Goal: Task Accomplishment & Management: Use online tool/utility

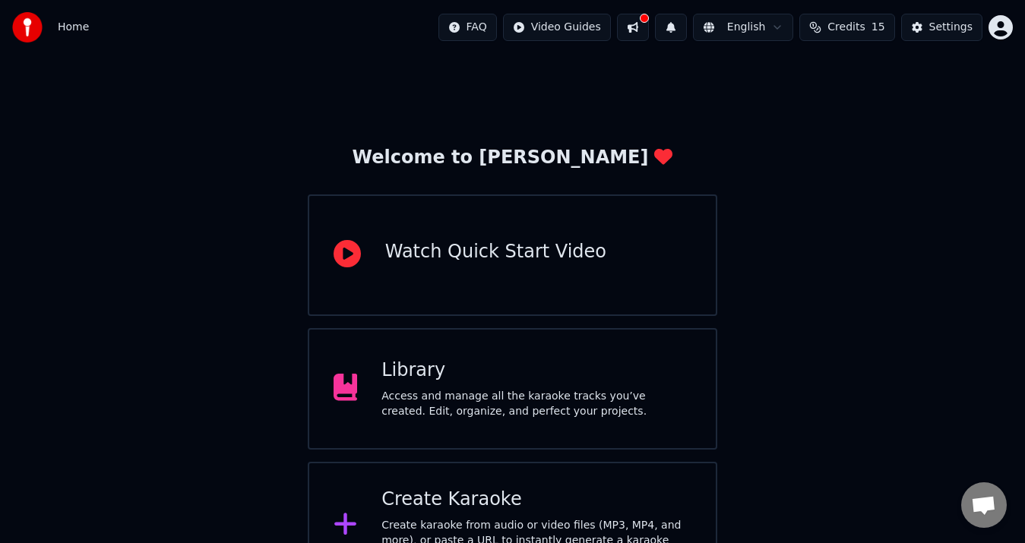
click at [530, 506] on div "Create Karaoke" at bounding box center [537, 500] width 310 height 24
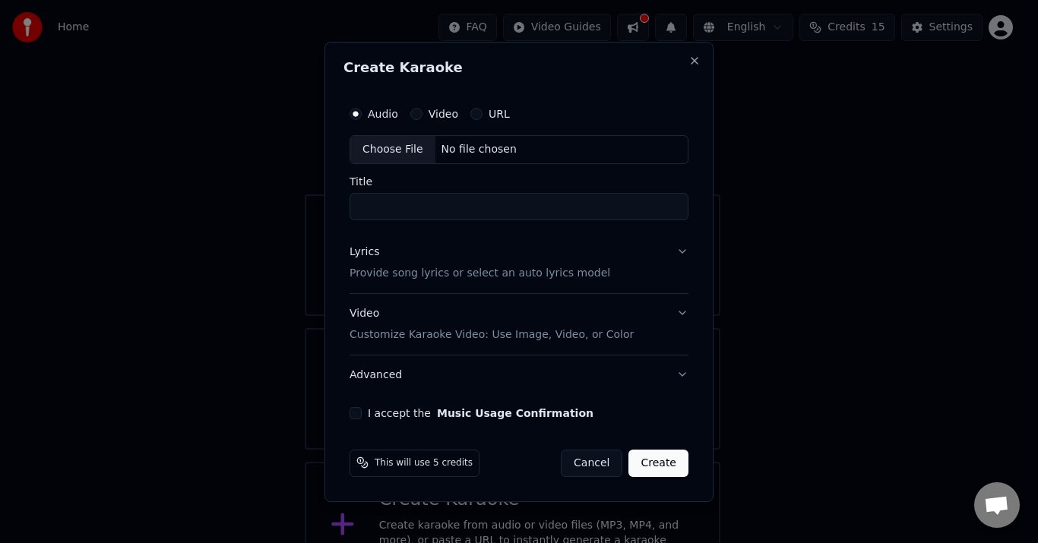
click at [603, 460] on button "Cancel" at bounding box center [592, 462] width 62 height 27
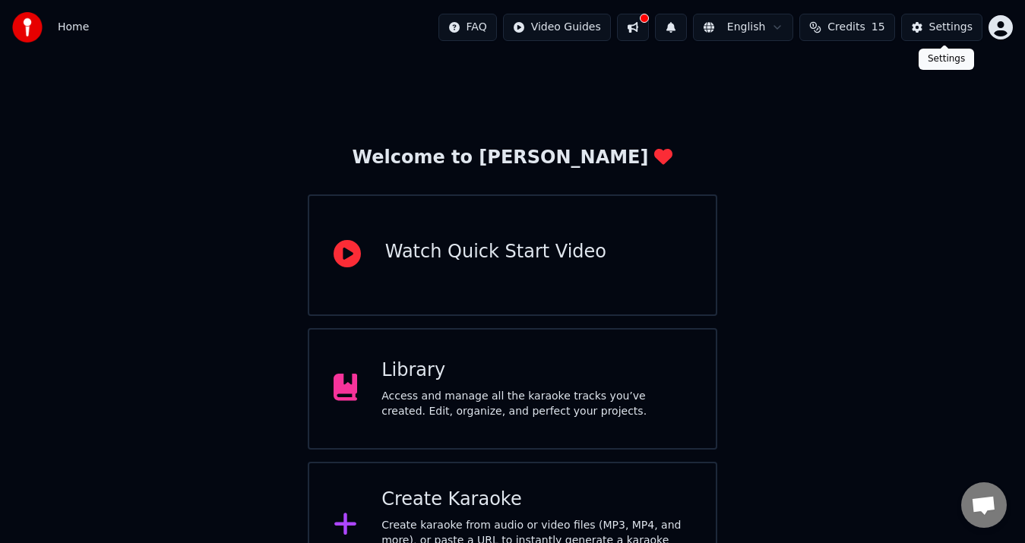
click at [942, 33] on div "Settings" at bounding box center [951, 27] width 43 height 15
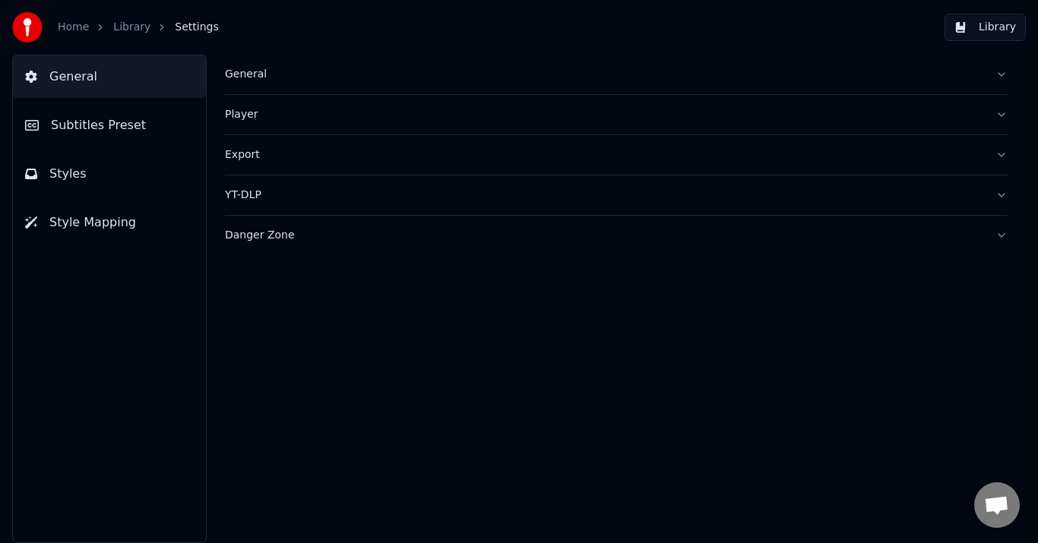
click at [116, 126] on span "Subtitles Preset" at bounding box center [98, 125] width 95 height 18
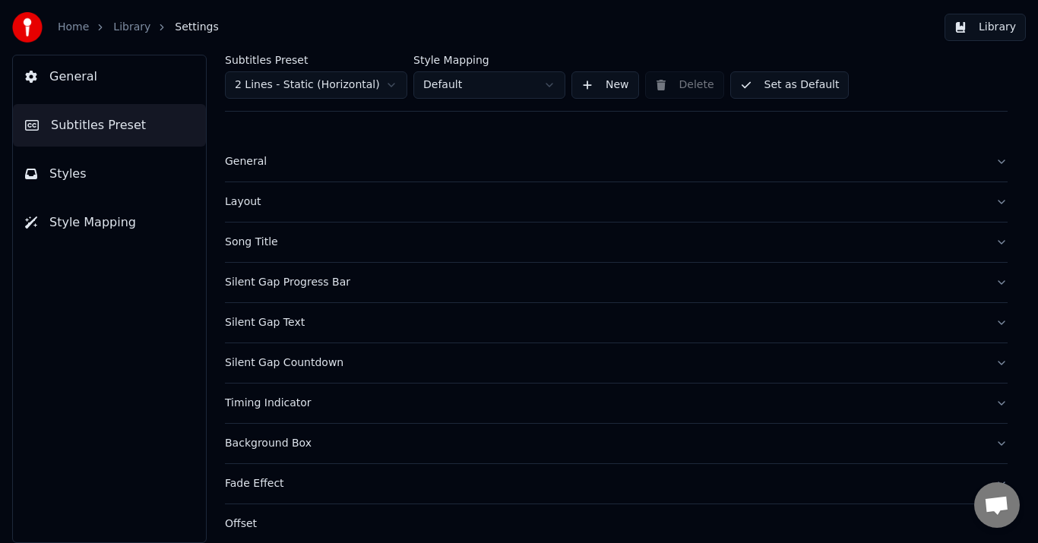
scroll to position [134, 0]
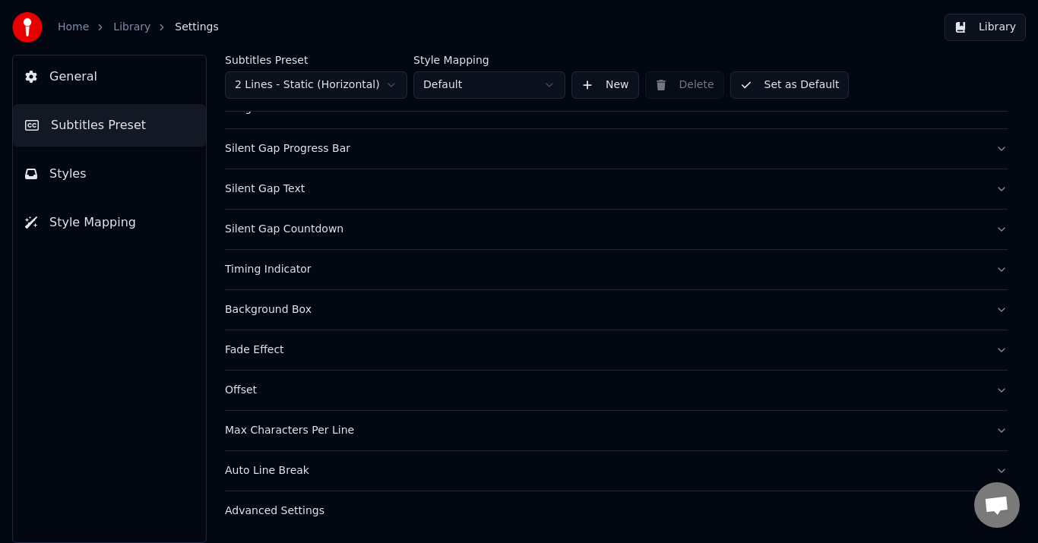
click at [87, 72] on span "General" at bounding box center [73, 77] width 48 height 18
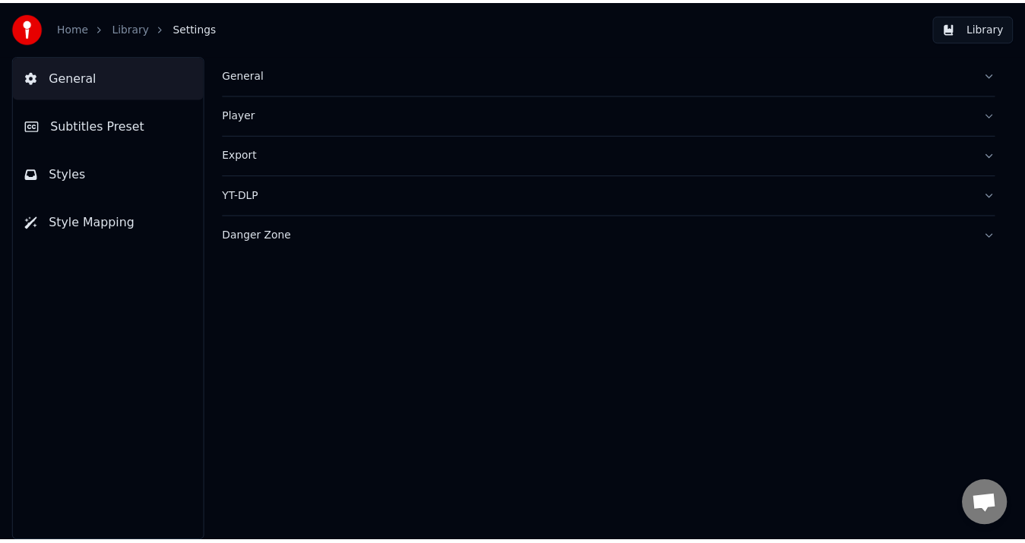
scroll to position [0, 0]
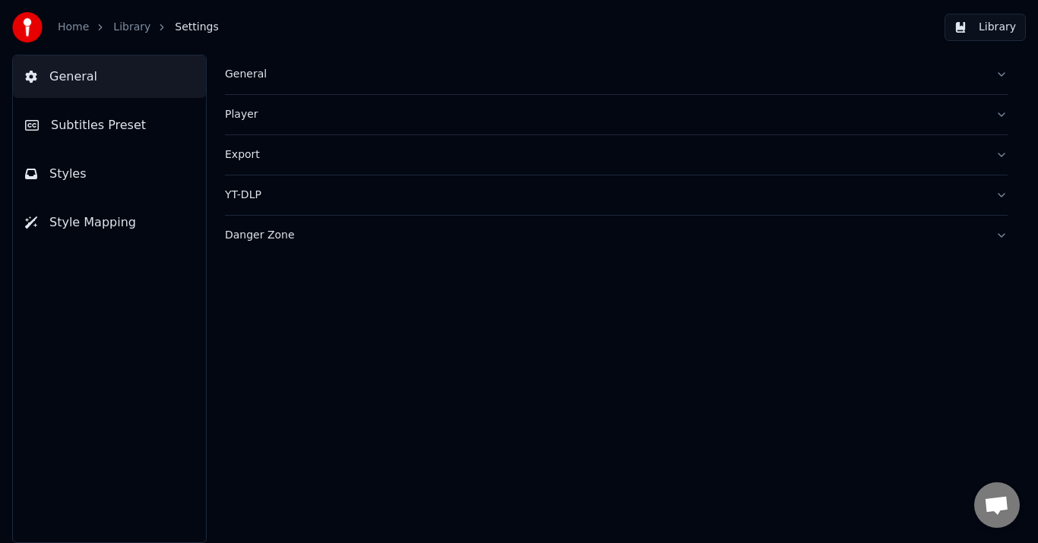
click at [266, 243] on button "Danger Zone" at bounding box center [616, 236] width 783 height 40
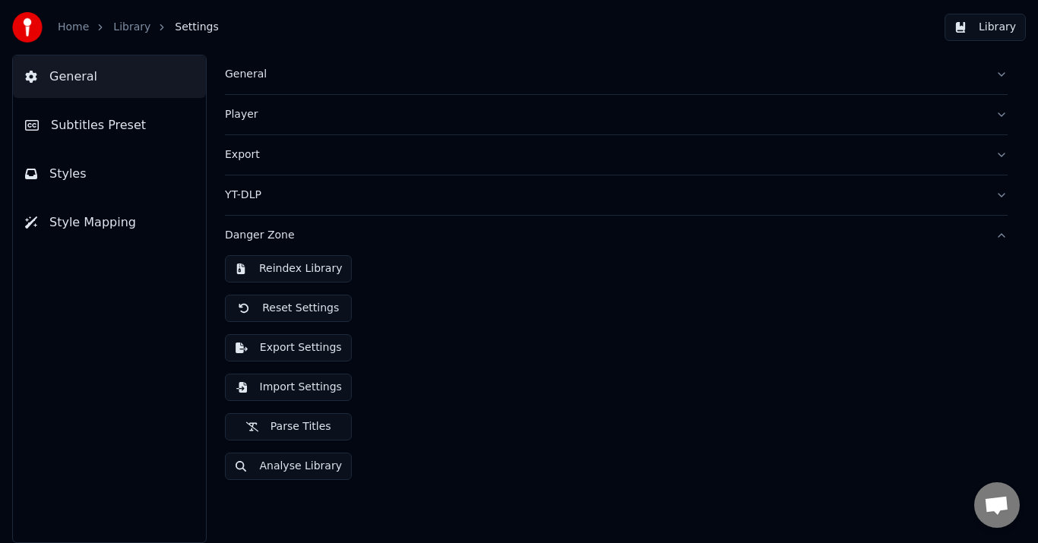
click at [241, 68] on div "General" at bounding box center [604, 74] width 759 height 15
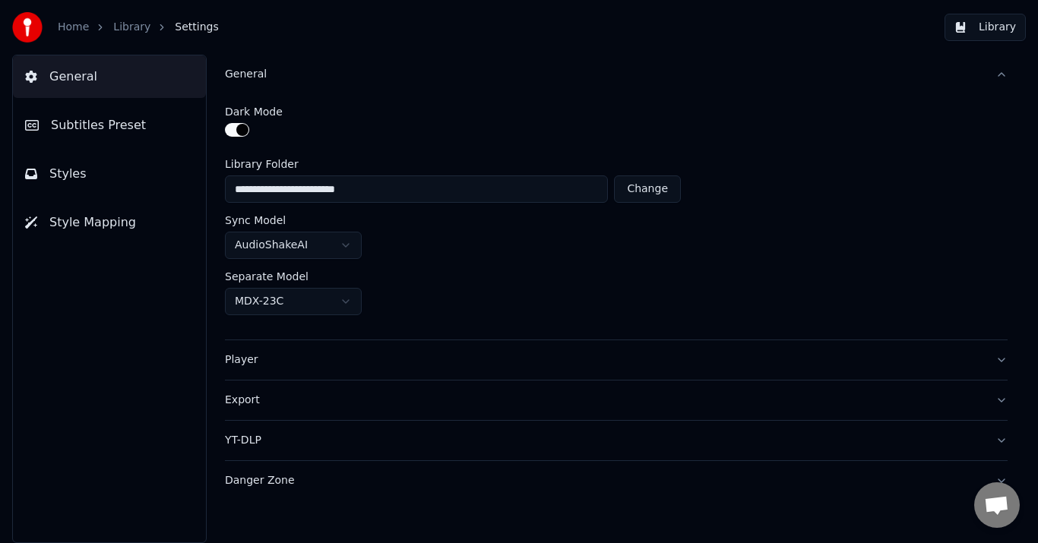
click at [248, 81] on div "General" at bounding box center [604, 74] width 759 height 15
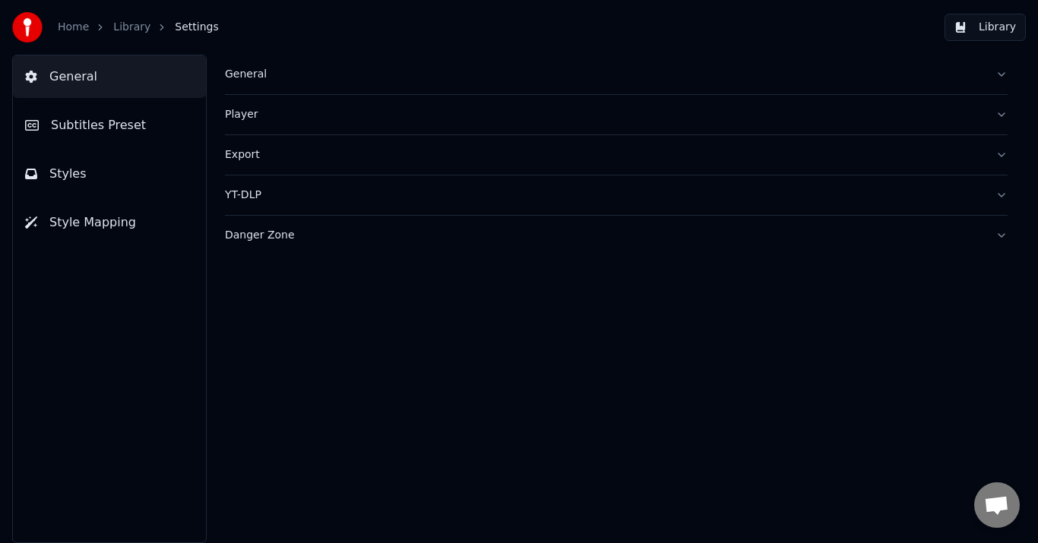
click at [261, 118] on div "Player" at bounding box center [604, 114] width 759 height 15
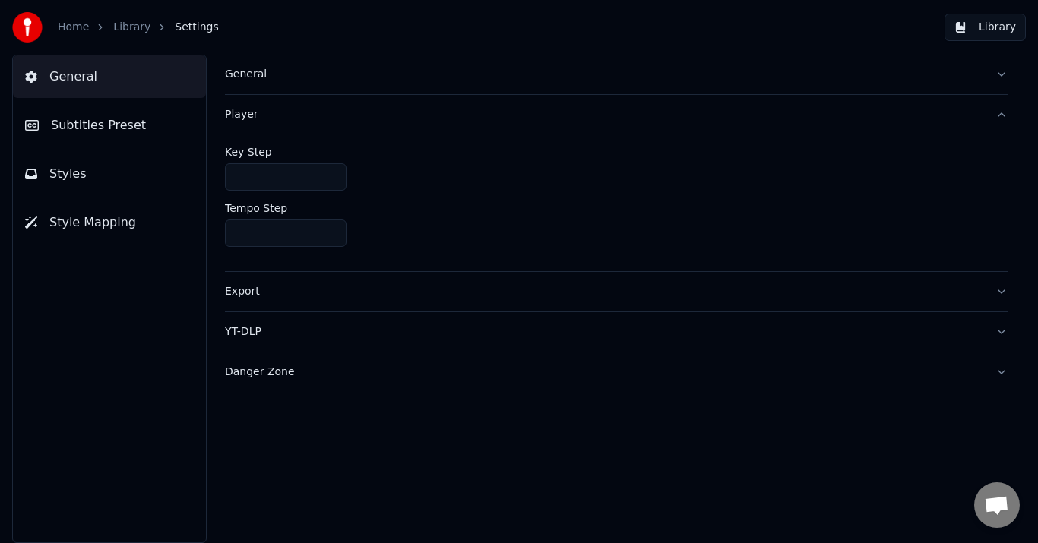
click at [261, 118] on div "Player" at bounding box center [604, 114] width 759 height 15
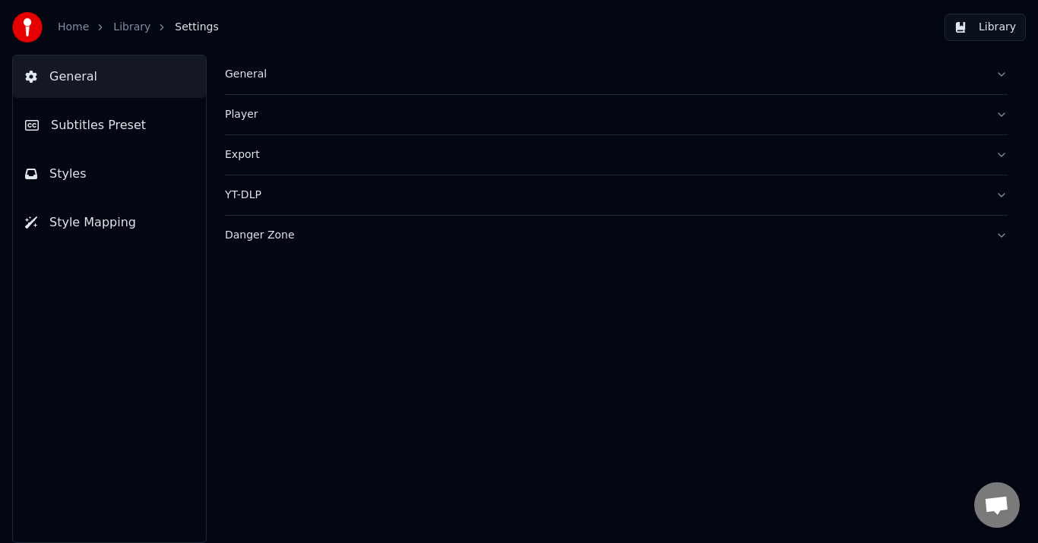
click at [242, 157] on div "Export" at bounding box center [604, 154] width 759 height 15
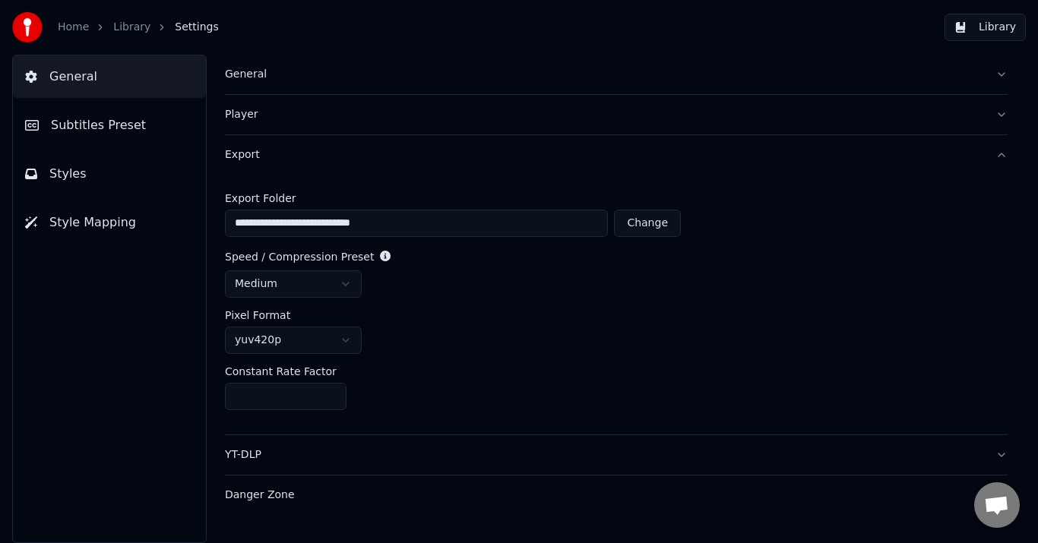
click at [242, 157] on div "Export" at bounding box center [604, 154] width 759 height 15
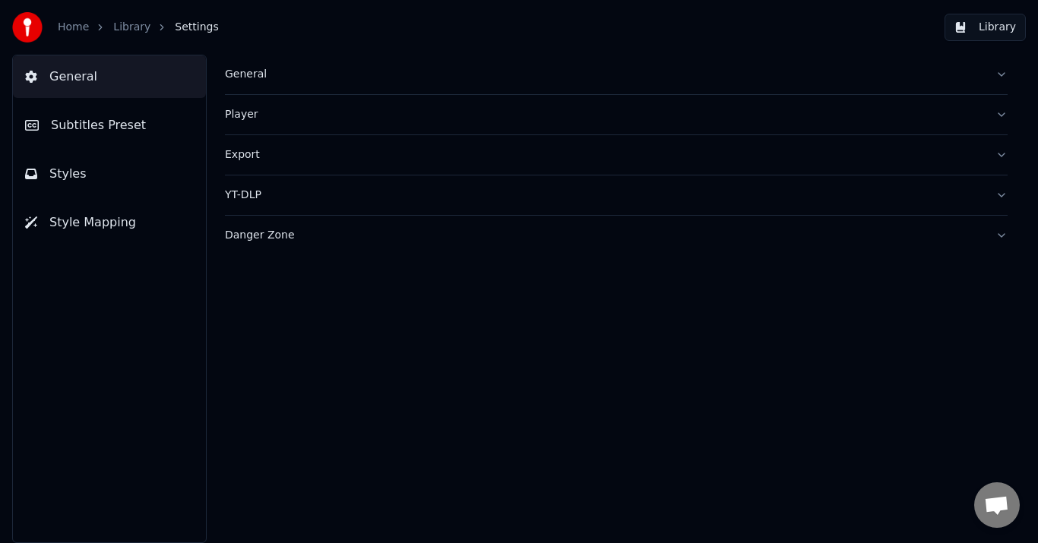
click at [253, 198] on div "YT-DLP" at bounding box center [604, 195] width 759 height 15
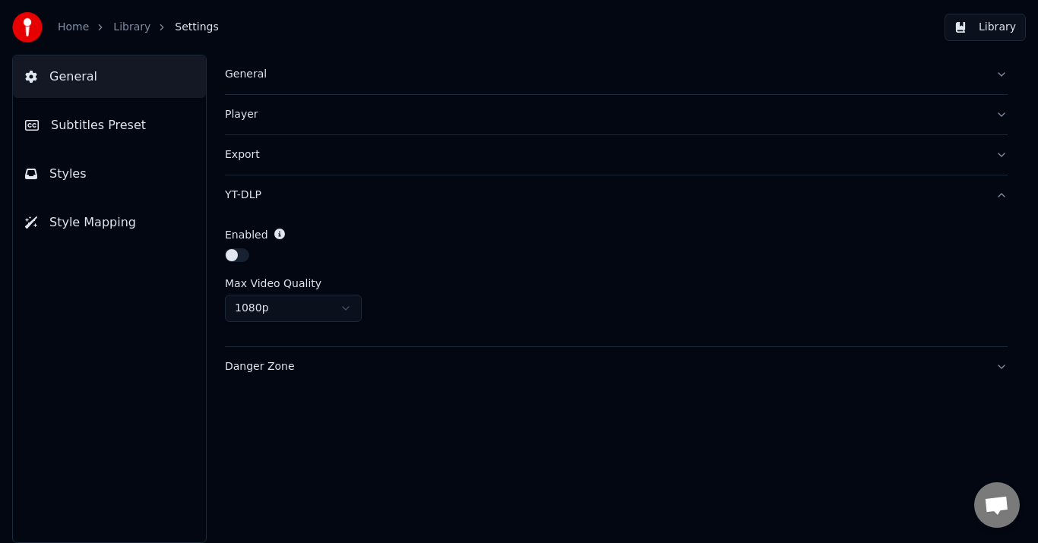
click at [253, 198] on div "YT-DLP" at bounding box center [604, 195] width 759 height 15
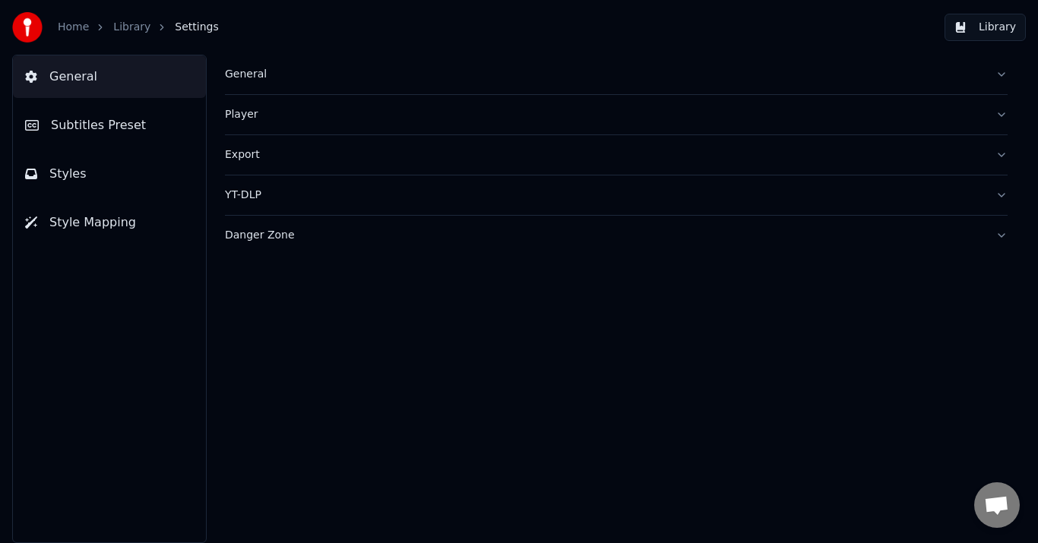
click at [257, 237] on div "Danger Zone" at bounding box center [604, 235] width 759 height 15
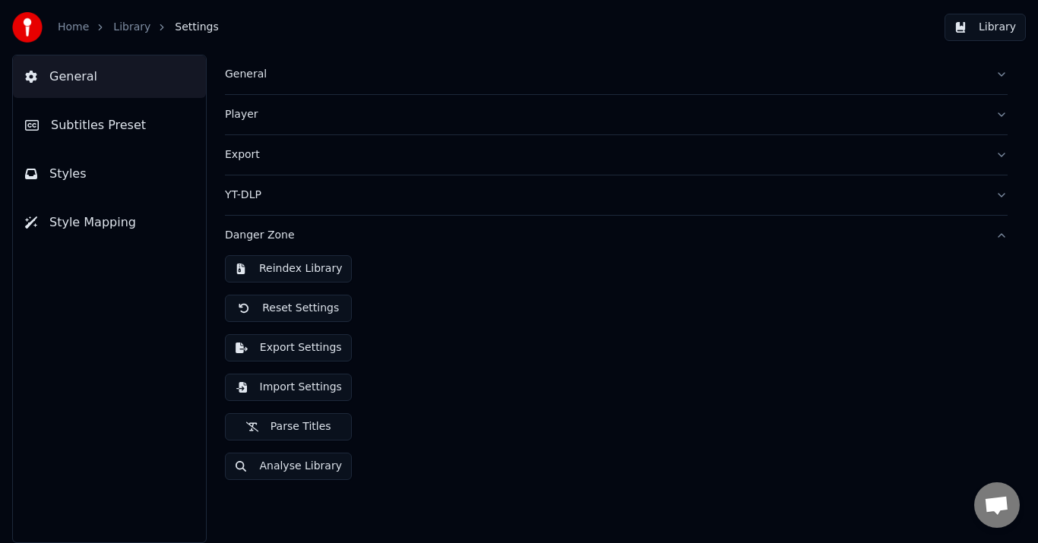
click at [257, 237] on div "Danger Zone" at bounding box center [604, 235] width 759 height 15
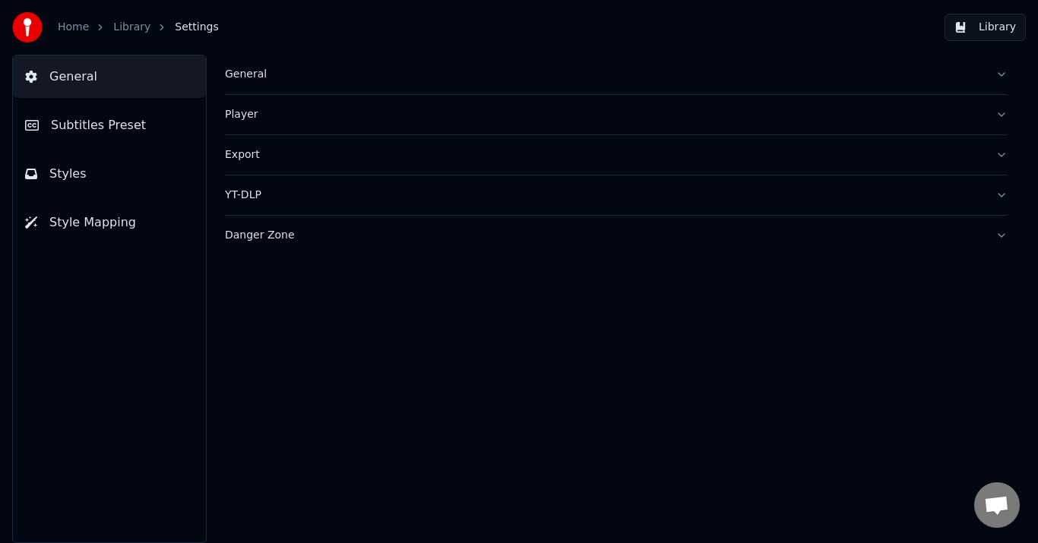
click at [109, 234] on button "Style Mapping" at bounding box center [109, 222] width 193 height 43
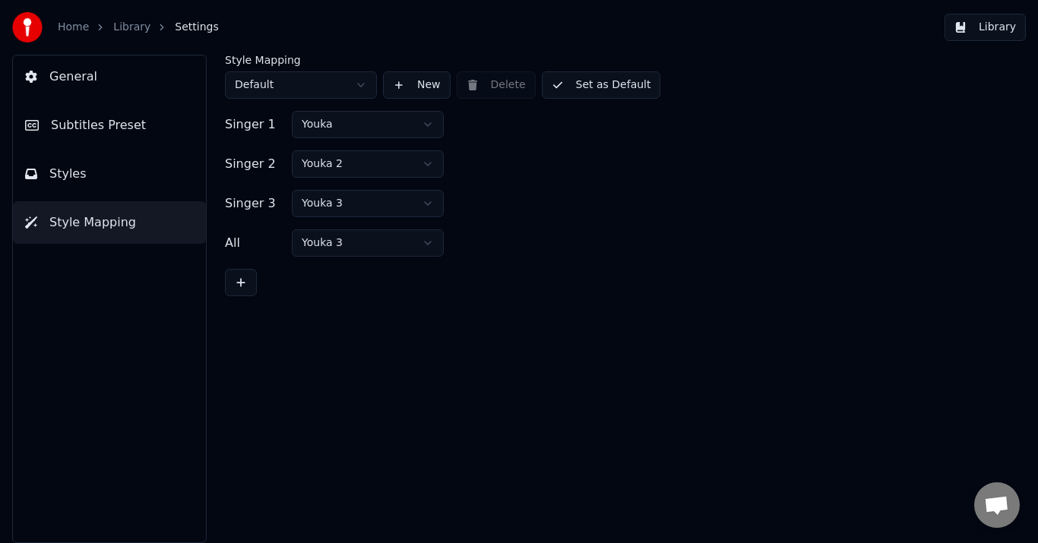
click at [87, 166] on button "Styles" at bounding box center [109, 174] width 193 height 43
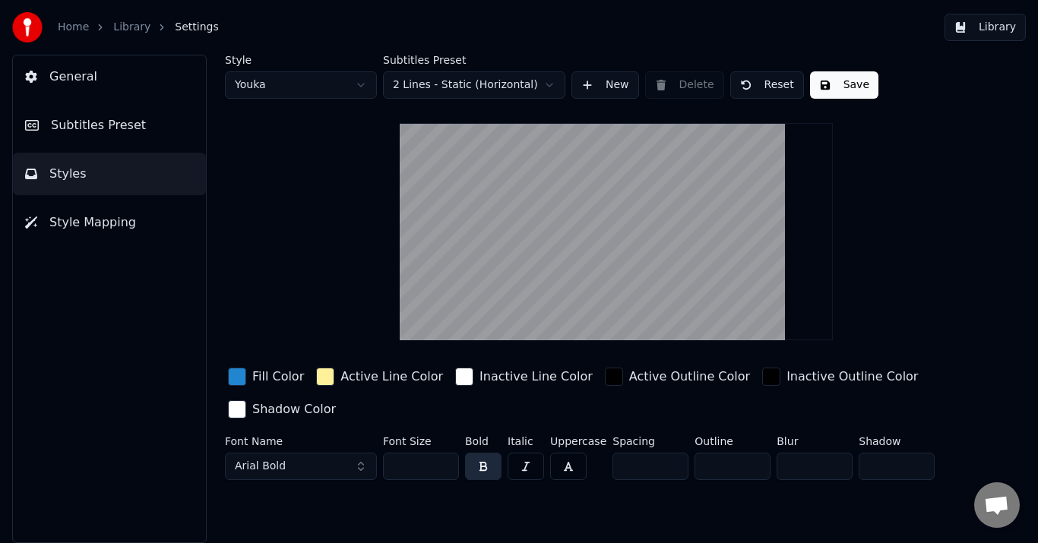
click at [66, 33] on link "Home" at bounding box center [73, 27] width 31 height 15
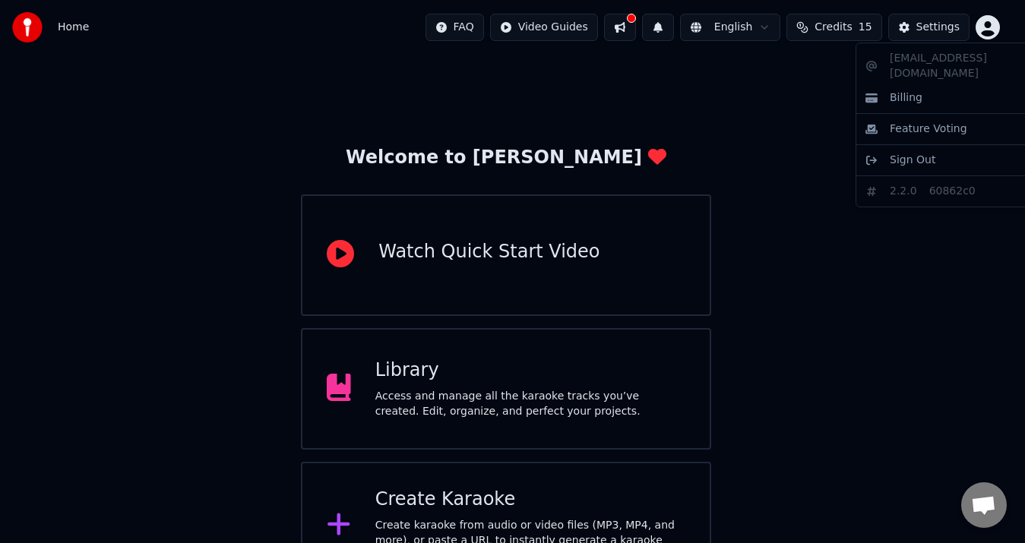
click at [997, 28] on html "Home FAQ Video Guides English Credits 15 Settings Welcome to Youka Watch Quick …" at bounding box center [512, 389] width 1025 height 778
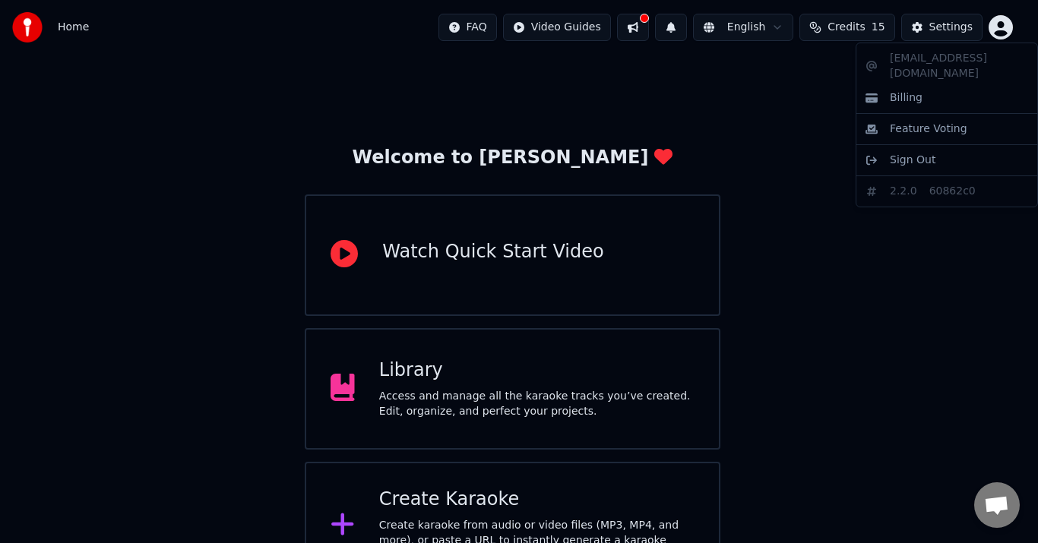
click at [773, 33] on html "Home FAQ Video Guides English Credits 15 Settings Welcome to Youka Watch Quick …" at bounding box center [519, 369] width 1038 height 739
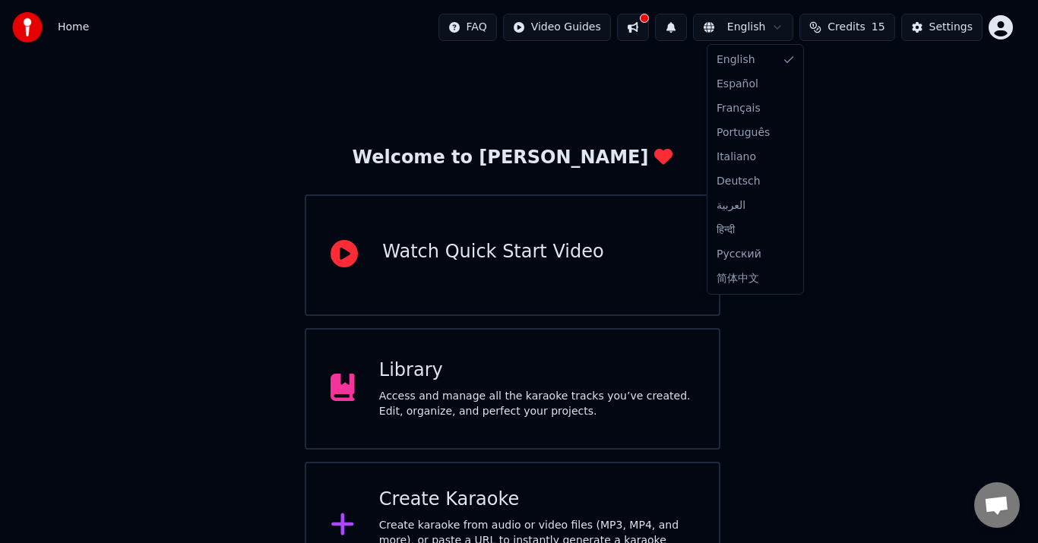
click at [781, 23] on html "Home FAQ Video Guides English Credits 15 Settings Welcome to Youka Watch Quick …" at bounding box center [519, 369] width 1038 height 739
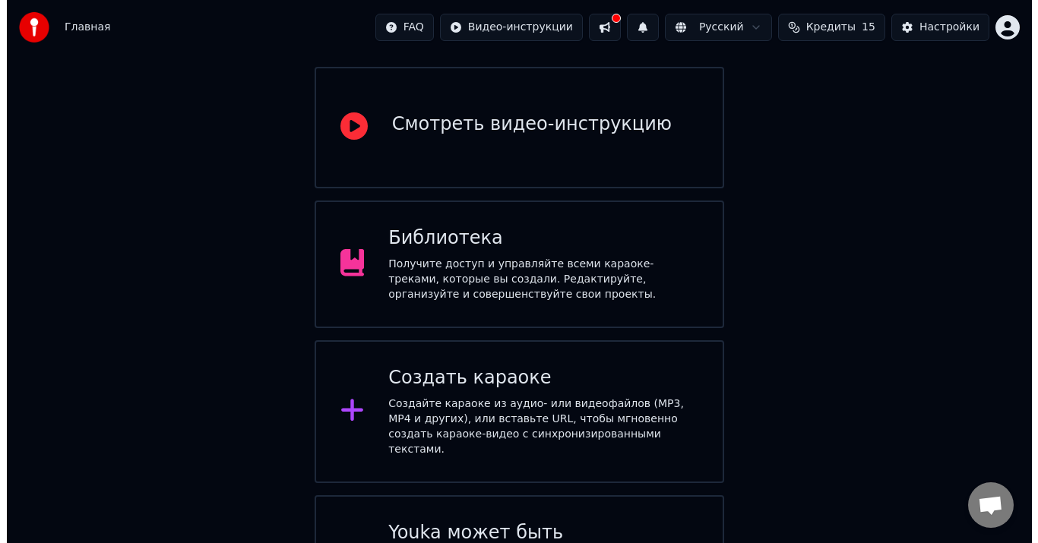
scroll to position [201, 0]
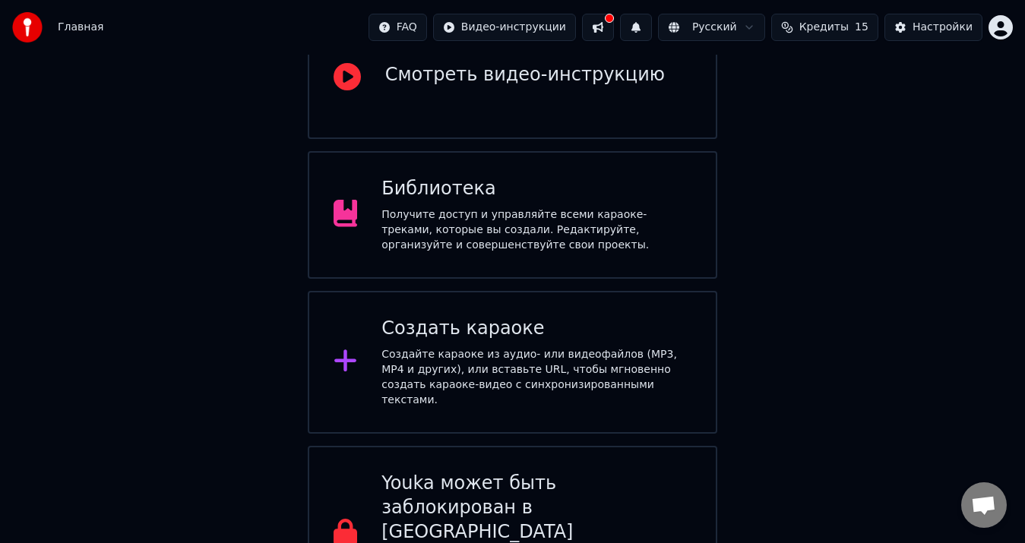
click at [524, 317] on div "Создать караоке" at bounding box center [537, 329] width 310 height 24
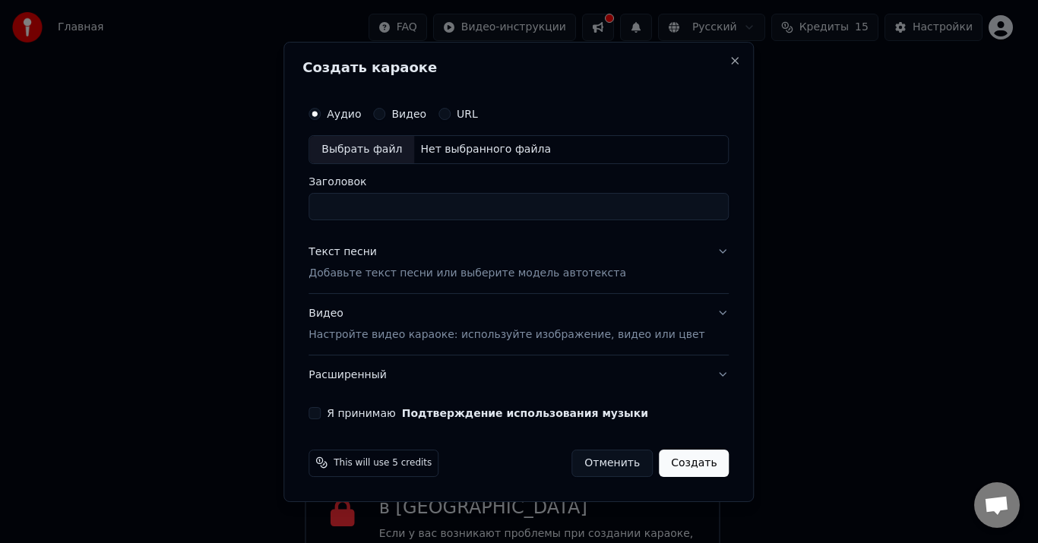
click at [692, 253] on button "Текст песни Добавьте текст песни или выберите модель автотекста" at bounding box center [519, 263] width 420 height 61
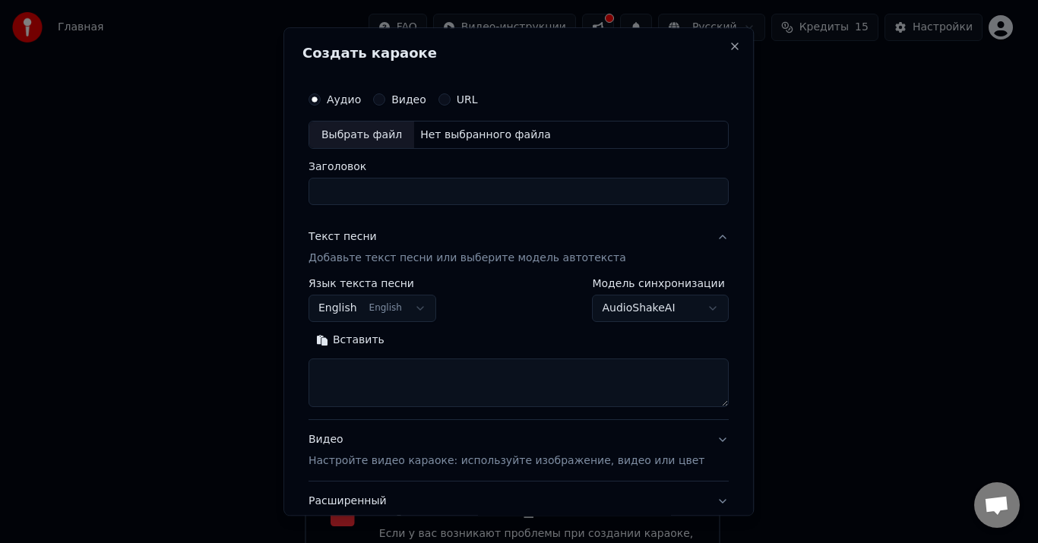
click at [388, 131] on div "Выбрать файл" at bounding box center [361, 135] width 105 height 27
drag, startPoint x: 520, startPoint y: 195, endPoint x: 313, endPoint y: 191, distance: 206.8
click at [313, 191] on div "**********" at bounding box center [518, 271] width 470 height 489
click at [388, 195] on input "**********" at bounding box center [519, 192] width 420 height 27
drag, startPoint x: 518, startPoint y: 193, endPoint x: 302, endPoint y: 204, distance: 216.1
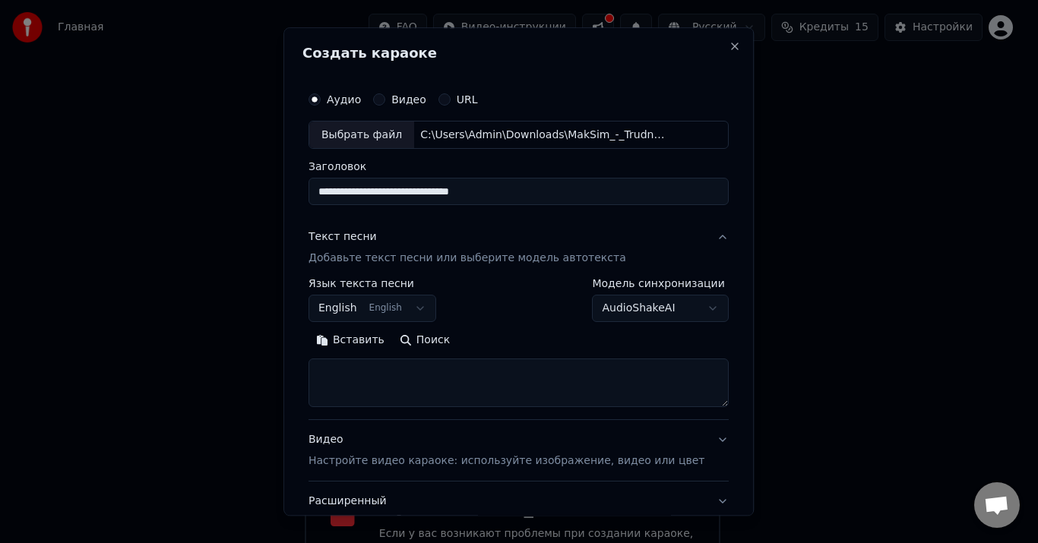
click at [302, 204] on div "**********" at bounding box center [518, 271] width 470 height 489
type input "**********"
click at [415, 310] on button "English English" at bounding box center [373, 309] width 128 height 27
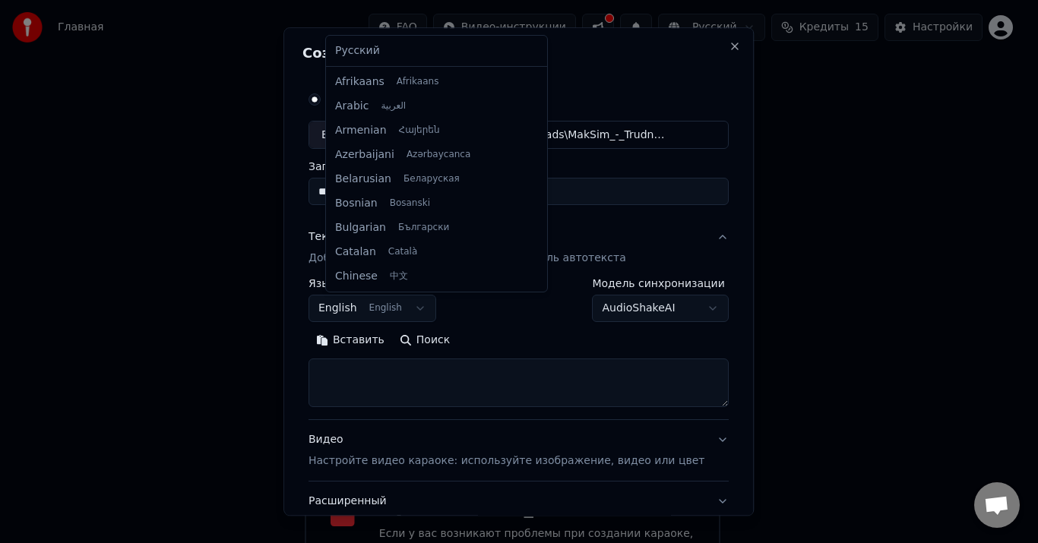
scroll to position [122, 0]
select select "**"
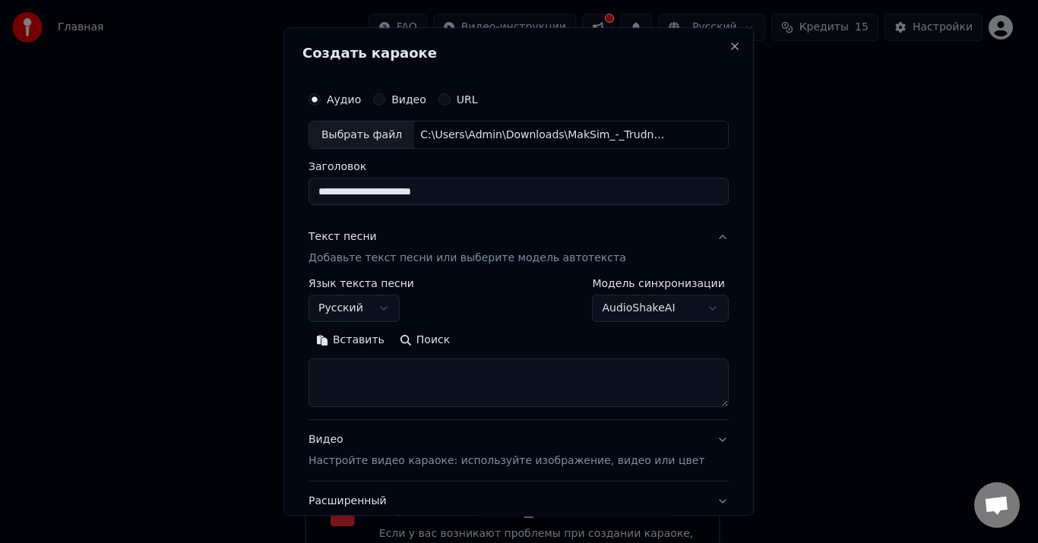
click at [444, 375] on textarea at bounding box center [519, 383] width 420 height 49
click at [371, 338] on button "Вставить" at bounding box center [351, 341] width 84 height 24
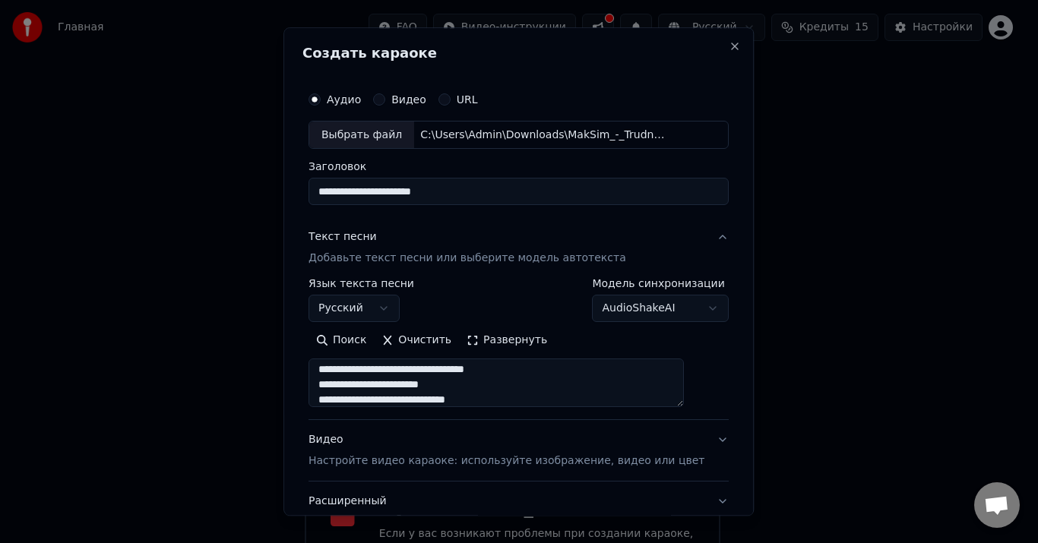
scroll to position [299, 0]
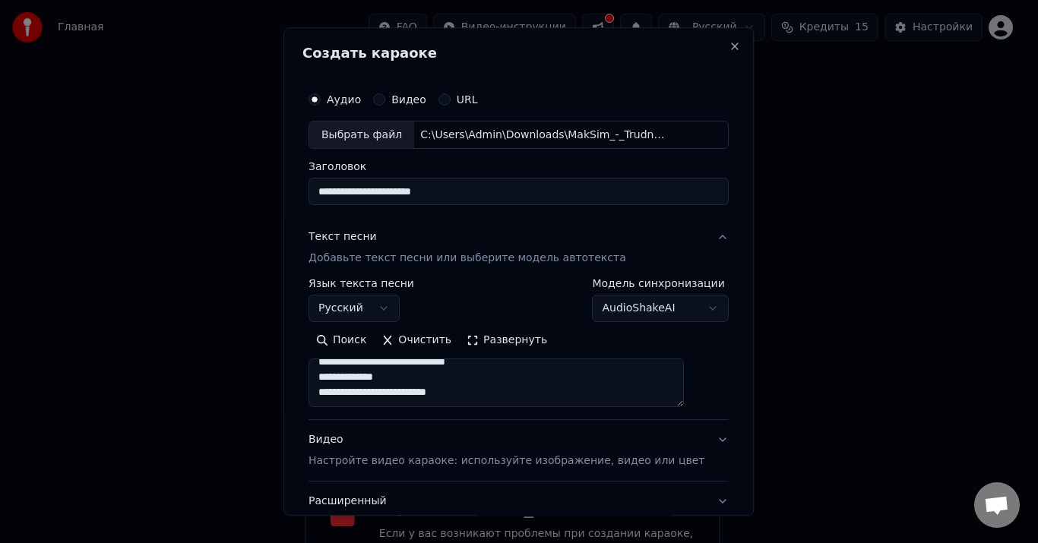
drag, startPoint x: 334, startPoint y: 362, endPoint x: 346, endPoint y: 385, distance: 26.2
click at [346, 385] on textarea "**********" at bounding box center [496, 383] width 375 height 49
click at [382, 378] on textarea "**********" at bounding box center [496, 383] width 375 height 49
click at [334, 372] on textarea "**********" at bounding box center [496, 383] width 375 height 49
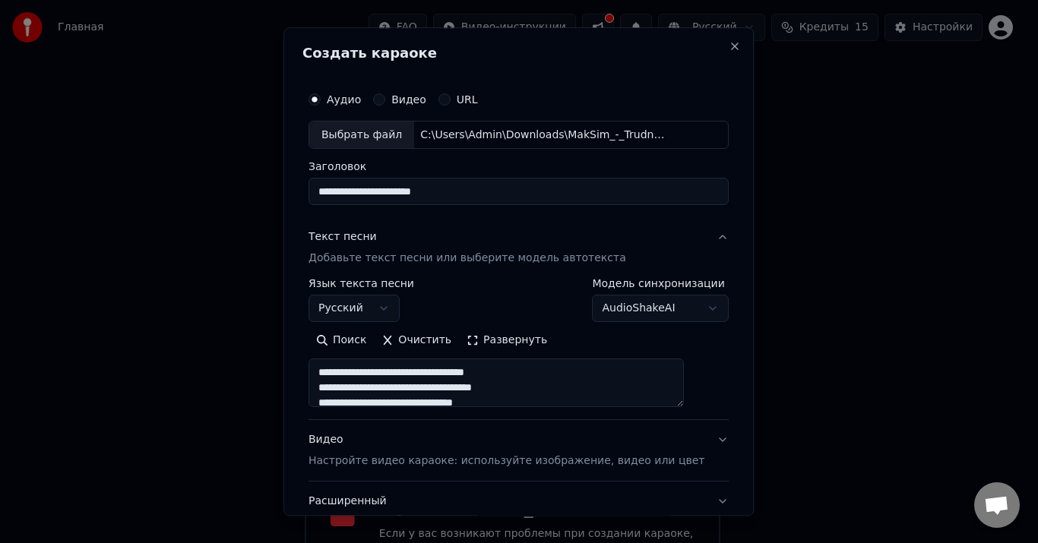
click at [335, 372] on textarea "**********" at bounding box center [496, 383] width 375 height 49
paste textarea "**********"
type textarea "**********"
click at [443, 461] on p "Настройте видео караоке: используйте изображение, видео или цвет" at bounding box center [507, 461] width 396 height 15
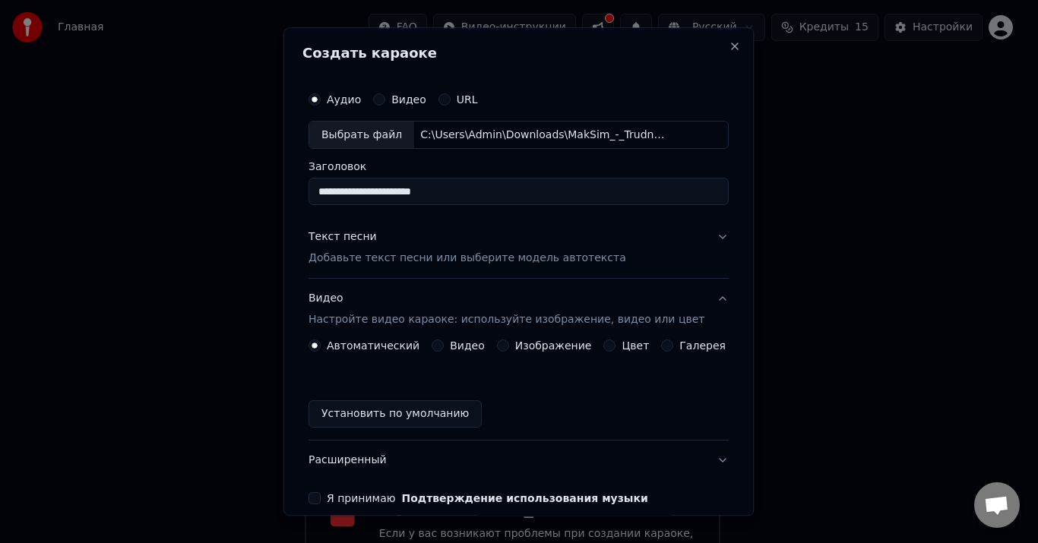
click at [518, 345] on label "Изображение" at bounding box center [553, 346] width 77 height 11
click at [509, 345] on button "Изображение" at bounding box center [503, 346] width 12 height 12
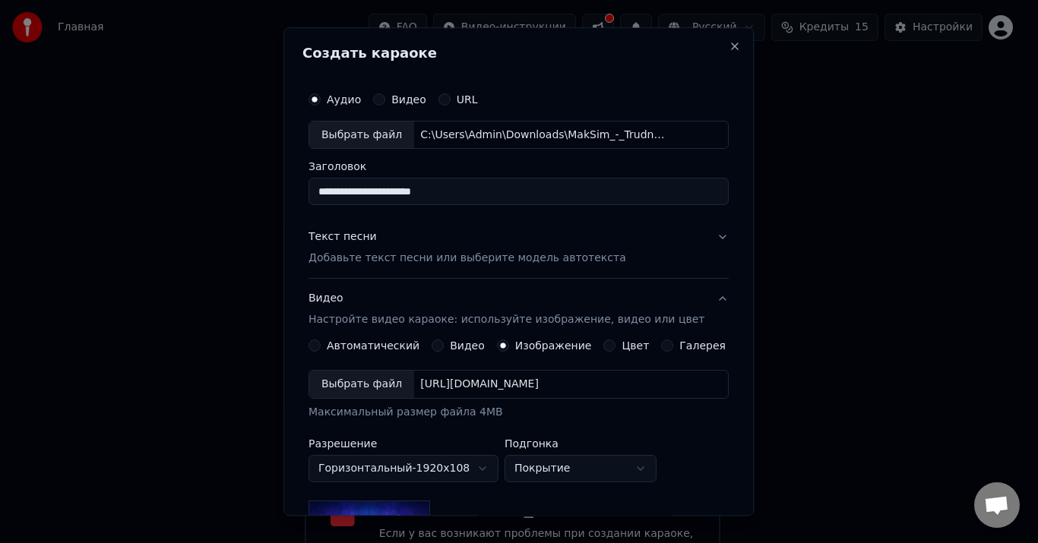
click at [388, 383] on div "Выбрать файл" at bounding box center [361, 385] width 105 height 27
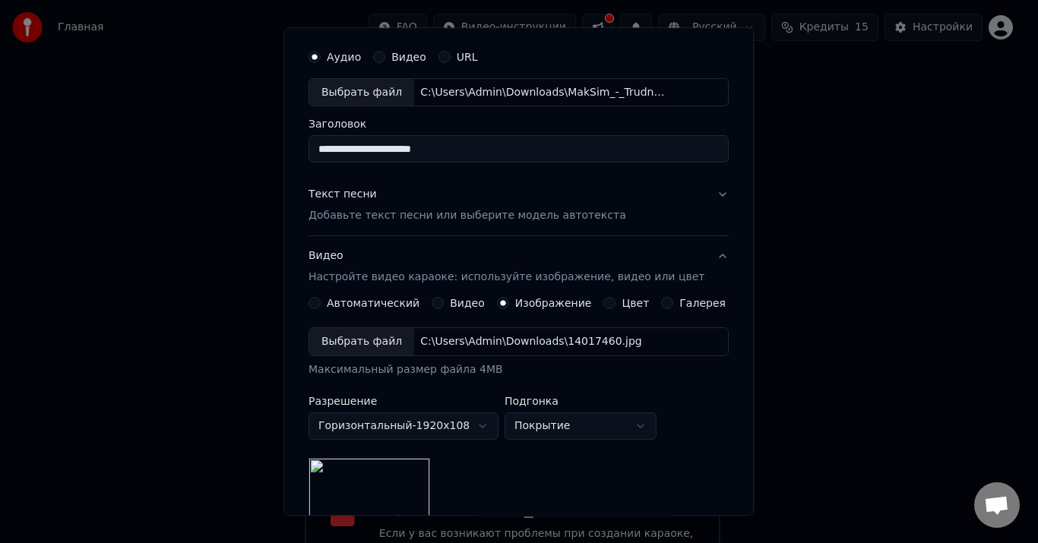
scroll to position [0, 0]
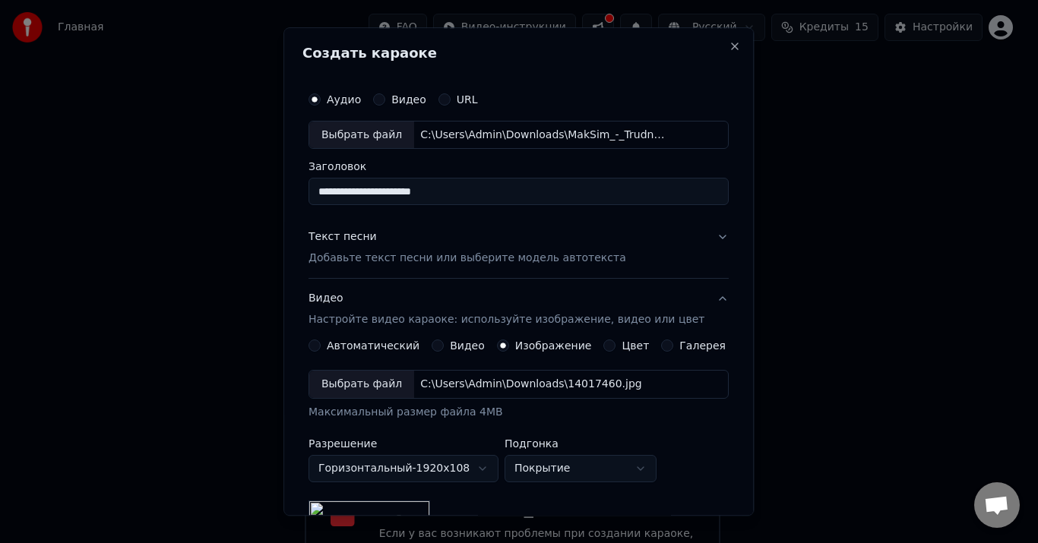
click at [581, 267] on button "Текст песни Добавьте текст песни или выберите модель автотекста" at bounding box center [519, 248] width 420 height 61
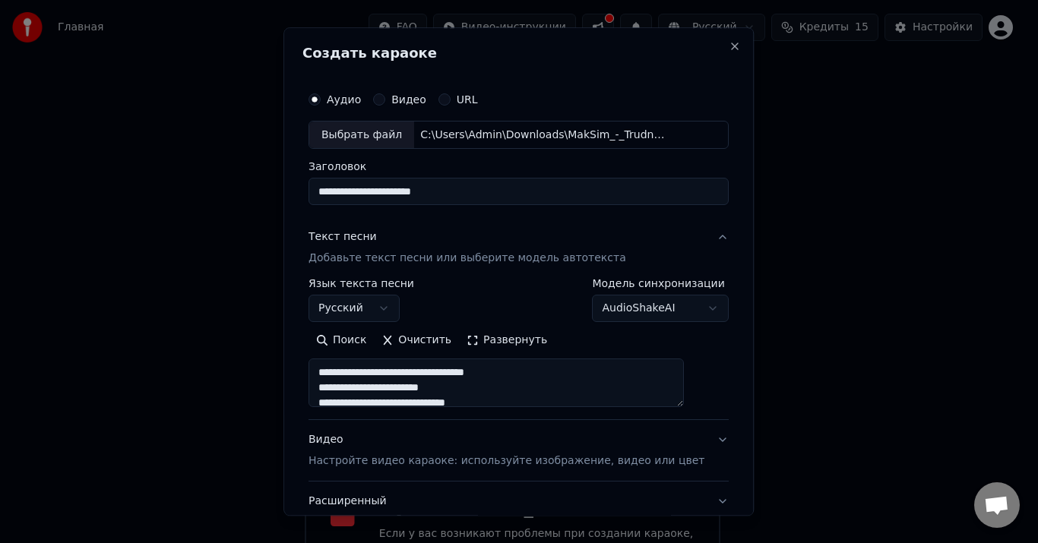
click at [517, 339] on button "Развернуть" at bounding box center [507, 341] width 96 height 24
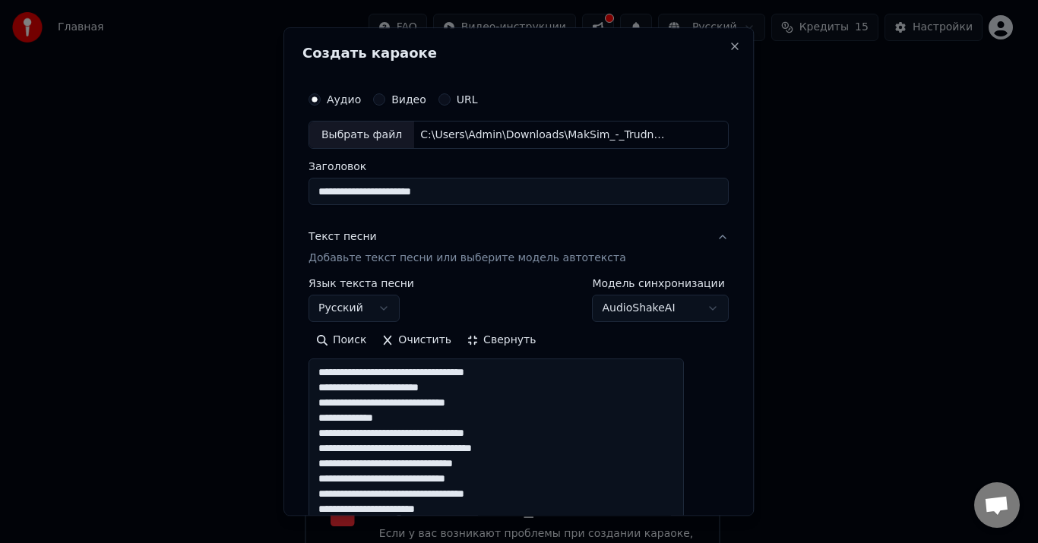
click at [678, 309] on button "AudioShakeAI" at bounding box center [661, 309] width 137 height 27
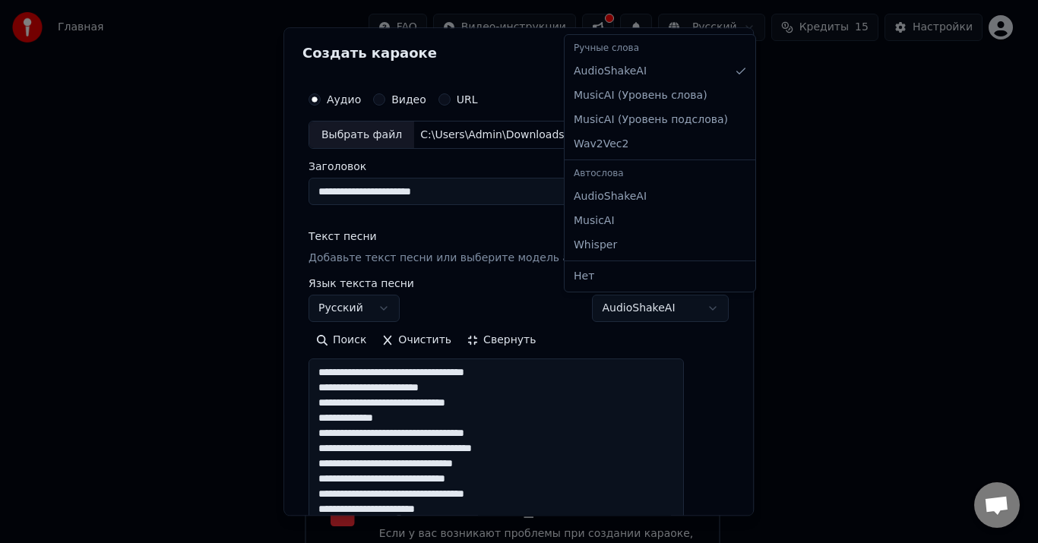
click at [678, 309] on body "Главная FAQ Видео-инструкции Русский Кредиты 15 Настройки Добро пожаловать в Yo…" at bounding box center [512, 191] width 1025 height 784
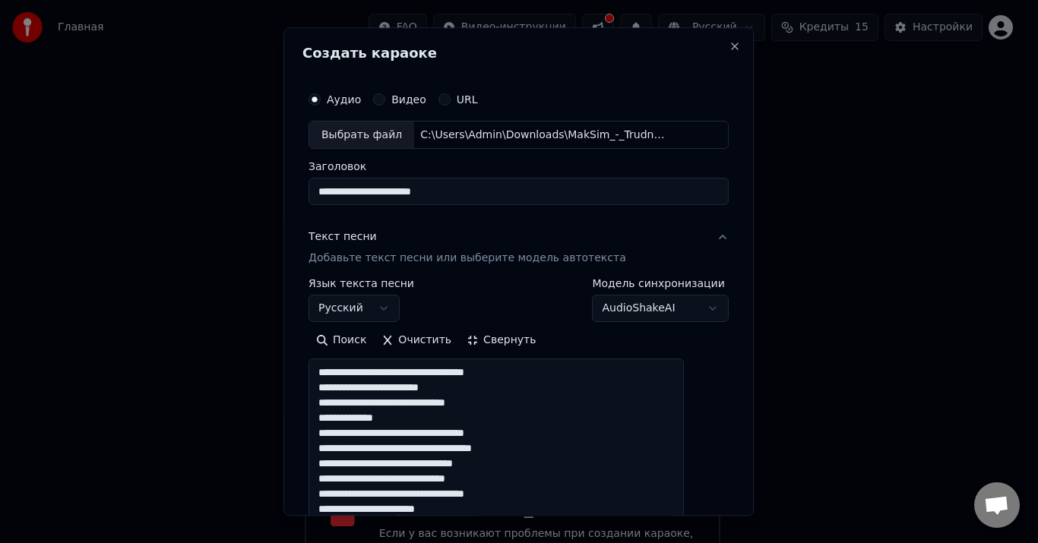
click at [678, 309] on body "Главная FAQ Видео-инструкции Русский Кредиты 15 Настройки Добро пожаловать в Yo…" at bounding box center [512, 191] width 1025 height 784
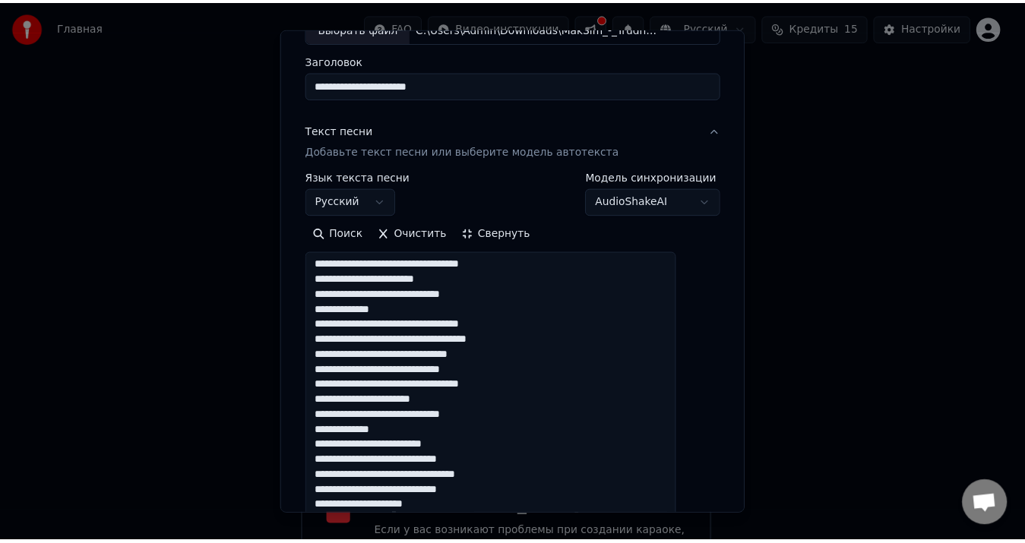
scroll to position [471, 0]
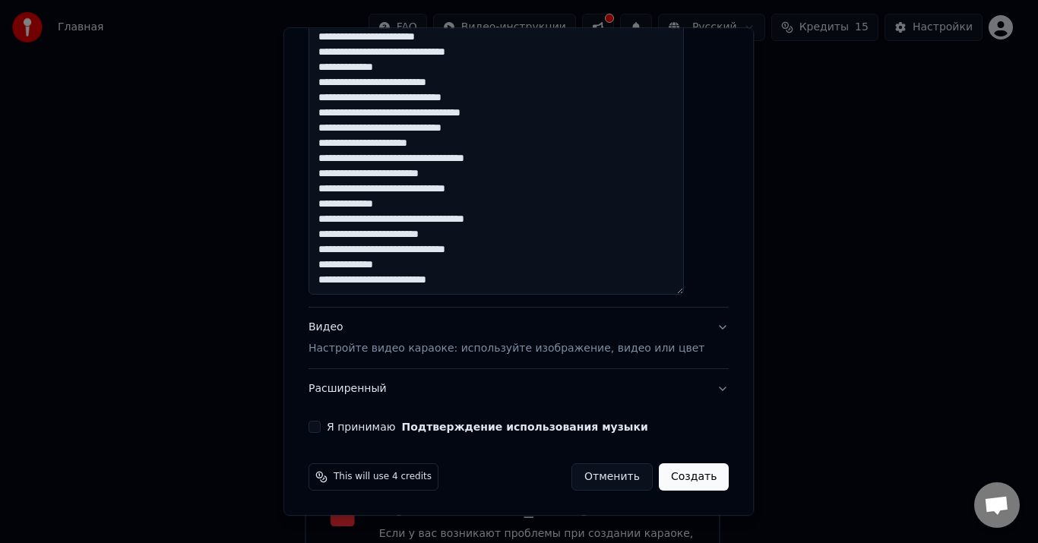
drag, startPoint x: 334, startPoint y: 374, endPoint x: 499, endPoint y: 282, distance: 189.5
click at [499, 282] on textarea "**********" at bounding box center [496, 91] width 375 height 407
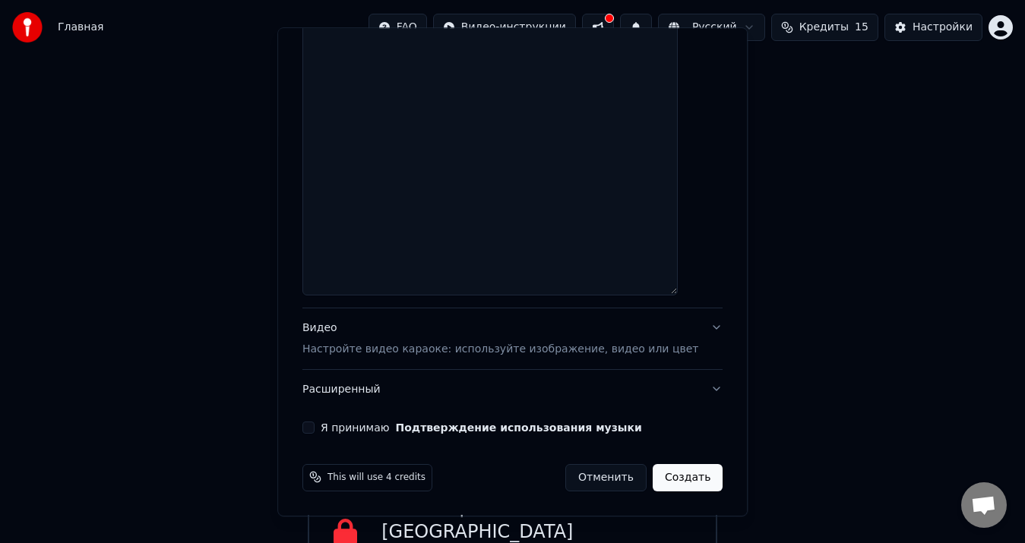
scroll to position [0, 0]
